Goal: Information Seeking & Learning: Learn about a topic

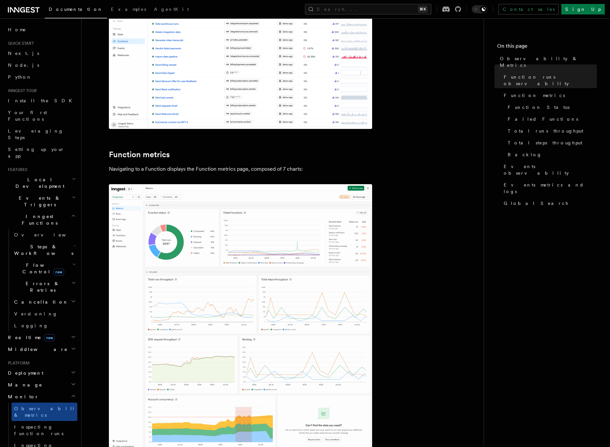
scroll to position [292, 0]
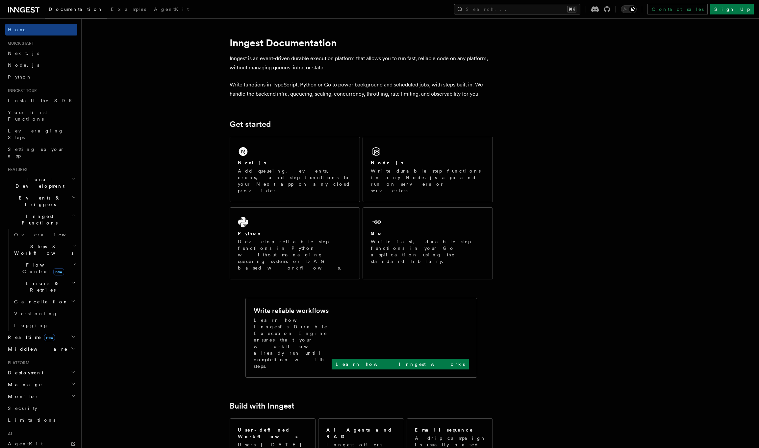
click at [548, 10] on button "Search... ⌘K" at bounding box center [517, 9] width 126 height 11
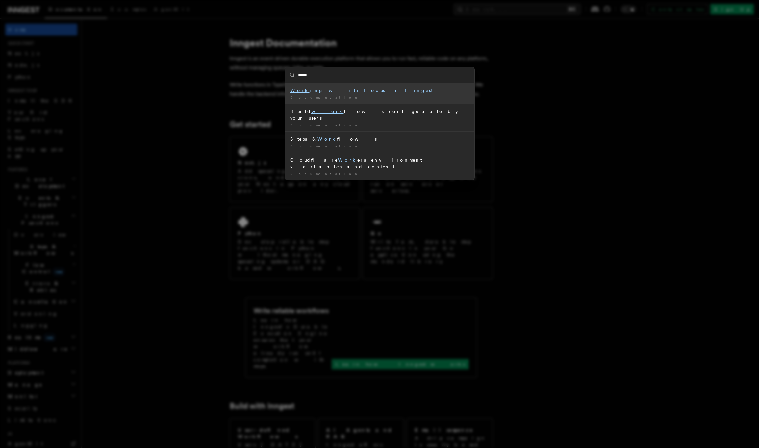
type input "******"
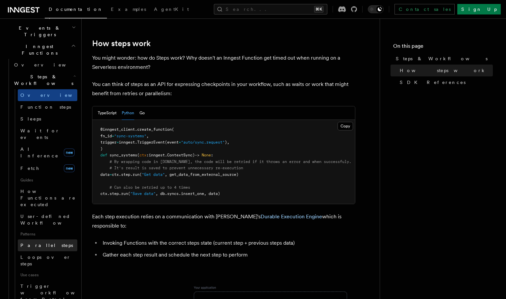
scroll to position [192, 0]
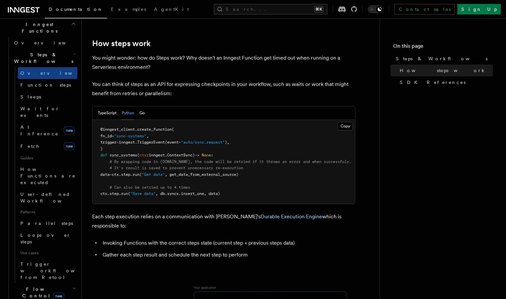
click at [69, 283] on h2 "Flow Control new" at bounding box center [45, 292] width 66 height 18
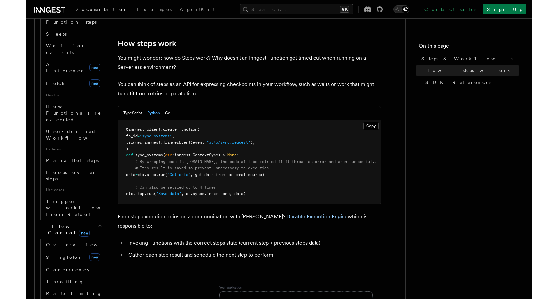
scroll to position [230, 0]
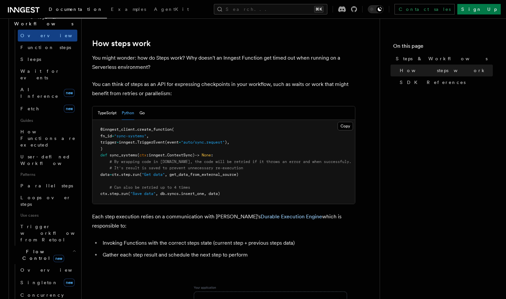
click at [74, 248] on icon "button" at bounding box center [74, 250] width 4 height 5
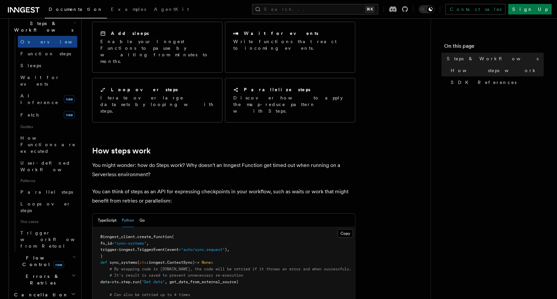
scroll to position [123, 0]
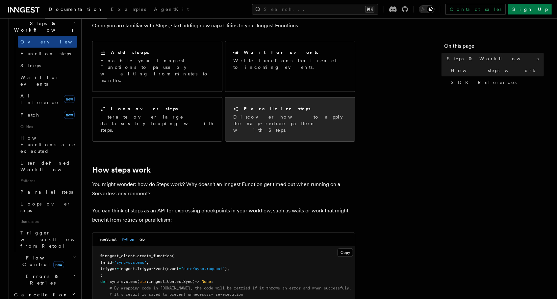
click at [281, 113] on p "Discover how to apply the map-reduce pattern with Steps." at bounding box center [290, 123] width 114 height 20
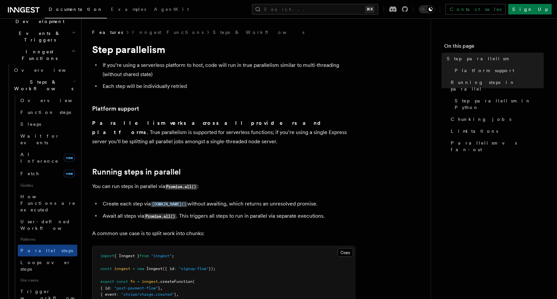
scroll to position [162, 0]
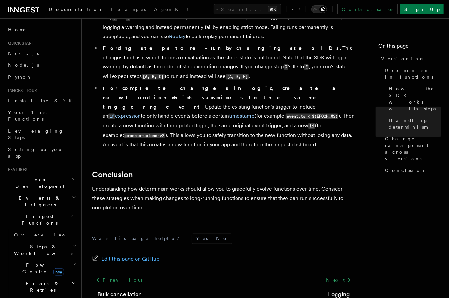
scroll to position [521, 0]
